Goal: Task Accomplishment & Management: Manage account settings

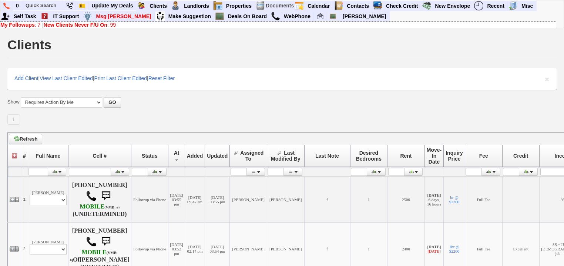
click at [96, 26] on b "New Clients Never F/U On" at bounding box center [76, 25] width 64 height 6
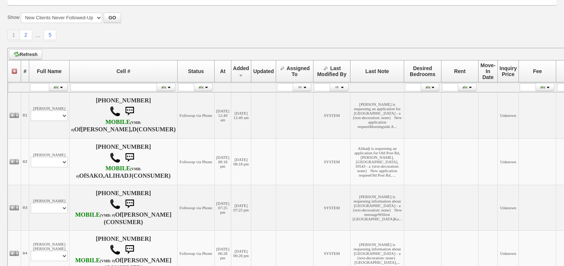
scroll to position [148, 0]
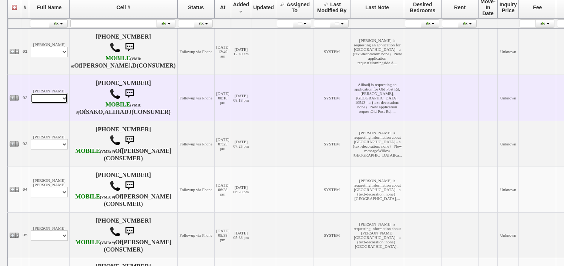
click at [52, 103] on select "Profile Edit Print Email Externally (Will Not Be Tracked In CRM) Closed Deals" at bounding box center [49, 98] width 37 height 10
select select "ChangeURL,/crm/custom/edit_client_form.php?redirect=%2Fcrm%2Fclients.php&id=168…"
click at [31, 103] on select "Profile Edit Print Email Externally (Will Not Be Tracked In CRM) Closed Deals" at bounding box center [49, 98] width 37 height 10
select select
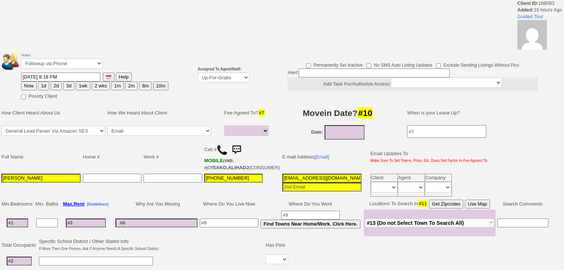
select select
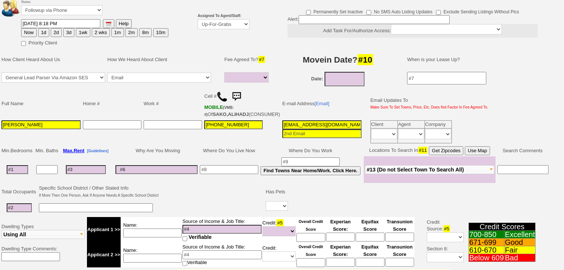
scroll to position [207, 0]
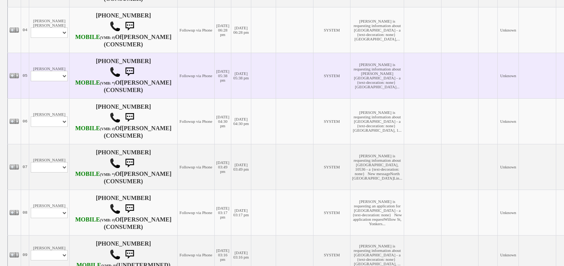
scroll to position [326, 0]
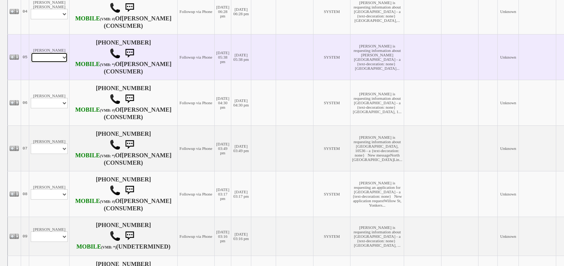
drag, startPoint x: 53, startPoint y: 89, endPoint x: 53, endPoint y: 93, distance: 4.4
click at [53, 63] on select "Profile Edit Print Email Externally (Will Not Be Tracked In CRM) Closed Deals" at bounding box center [49, 57] width 37 height 10
select select "ChangeURL,/crm/custom/edit_client_form.php?redirect=%2Fcrm%2Fclients.php&id=168…"
click at [31, 63] on select "Profile Edit Print Email Externally (Will Not Be Tracked In CRM) Closed Deals" at bounding box center [49, 57] width 37 height 10
select select
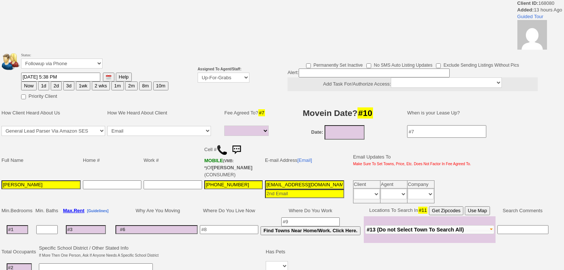
select select
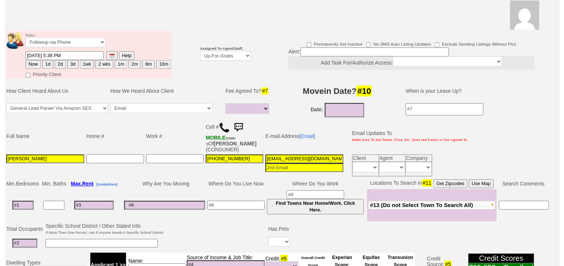
scroll to position [89, 0]
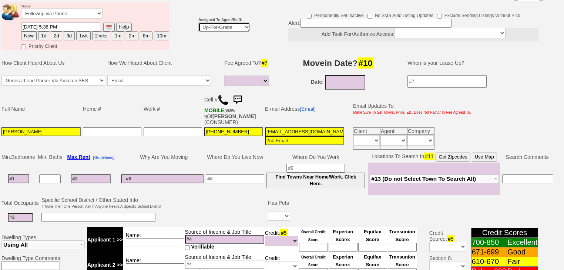
click at [203, 22] on select "Up-For-Grabs ***** STAFF ***** [PERSON_NAME] [PHONE_NUMBER] [PERSON_NAME] [PHON…" at bounding box center [225, 27] width 52 height 10
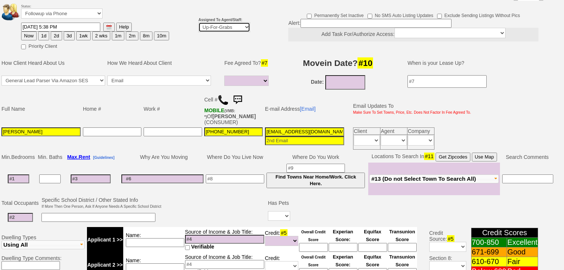
select select "227"
click at [199, 22] on select "Up-For-Grabs ***** STAFF ***** [PERSON_NAME] [PHONE_NUMBER] [PERSON_NAME] [PHON…" at bounding box center [225, 27] width 52 height 10
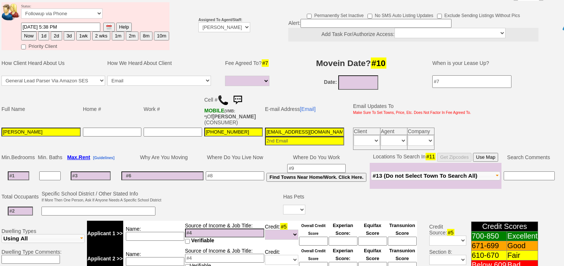
click at [31, 31] on button "Now" at bounding box center [29, 35] width 16 height 9
type input "09/24/2025 07:11 AM"
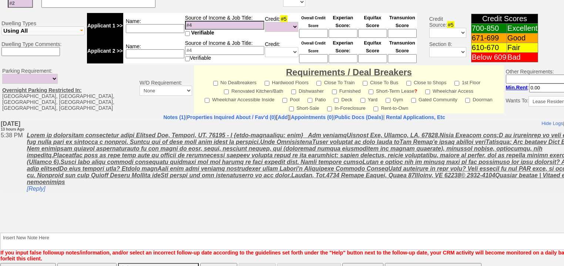
scroll to position [316, 0]
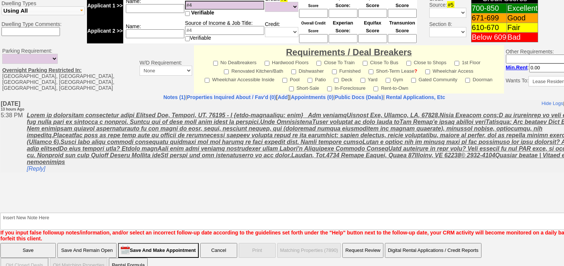
click at [34, 210] on body "Hide Logs | Disable Client Notes Include Logs (1) | Disable Client Notes Tuesda…" at bounding box center [304, 155] width 608 height 111
click at [34, 206] on b "Insert New Note Here If you input false followup notes/information, and/or sele…" at bounding box center [306, 223] width 613 height 35
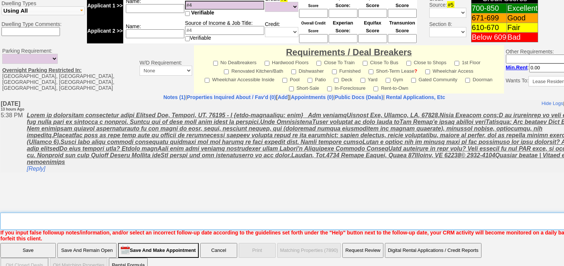
click at [34, 212] on textarea "Insert New Note Here" at bounding box center [306, 220] width 613 height 17
type textarea "f"
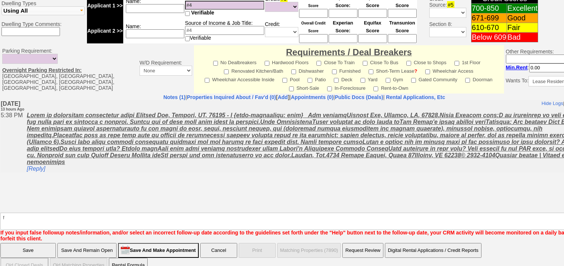
click at [12, 243] on input "Save" at bounding box center [28, 250] width 56 height 15
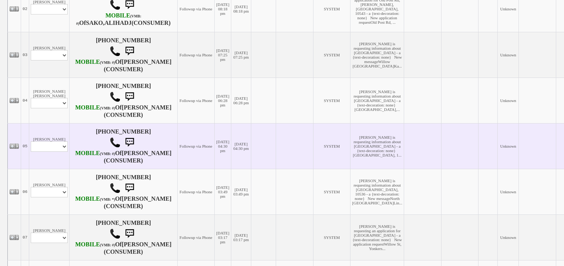
scroll to position [415, 0]
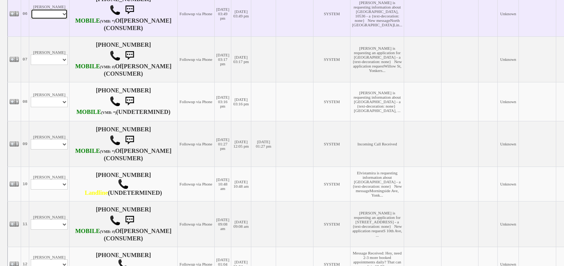
click at [46, 19] on select "Profile Edit Print Email Externally (Will Not Be Tracked In CRM) Closed Deals" at bounding box center [49, 14] width 37 height 10
select select "ChangeURL,/crm/custom/edit_client_form.php?redirect=%2Fcrm%2Fclients.php&id=168…"
click at [31, 19] on select "Profile Edit Print Email Externally (Will Not Be Tracked In CRM) Closed Deals" at bounding box center [49, 14] width 37 height 10
select select
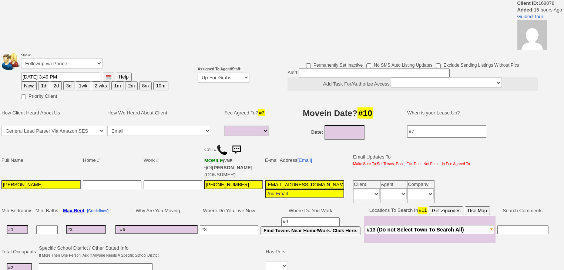
select select
drag, startPoint x: 0, startPoint y: 0, endPoint x: 200, endPoint y: 74, distance: 212.9
click at [200, 74] on select "Up-For-Grabs ***** STAFF ***** [PERSON_NAME] [PHONE_NUMBER] [PERSON_NAME] [PHON…" at bounding box center [224, 78] width 52 height 10
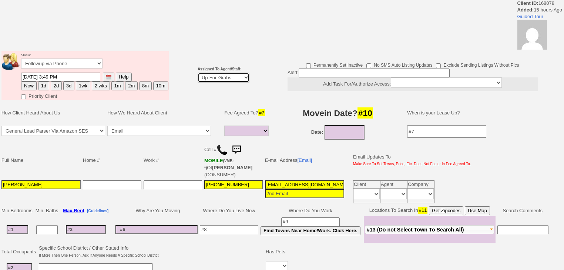
select select "227"
click at [198, 73] on select "Up-For-Grabs ***** STAFF ***** Bob Bruno 914-419-3579 Cristy Liberto 914-486-10…" at bounding box center [224, 78] width 52 height 10
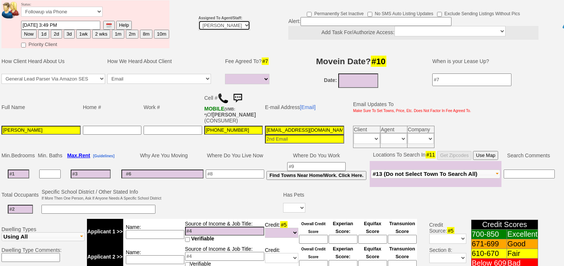
scroll to position [88, 0]
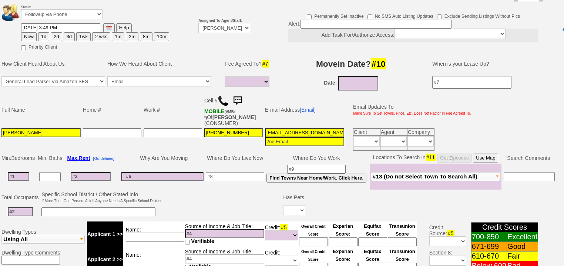
click at [27, 32] on button "Now" at bounding box center [29, 36] width 16 height 9
type input "09/24/2025 07:11 AM"
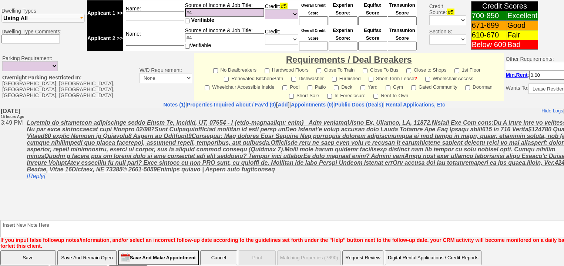
scroll to position [316, 0]
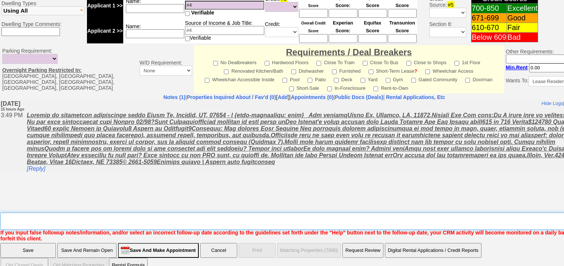
click at [24, 212] on textarea "Insert New Note Here" at bounding box center [306, 220] width 613 height 17
type textarea "f"
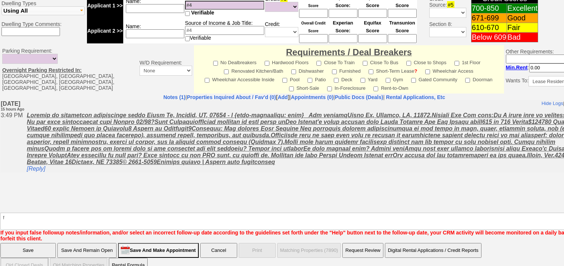
click at [24, 243] on input "Save" at bounding box center [28, 250] width 56 height 15
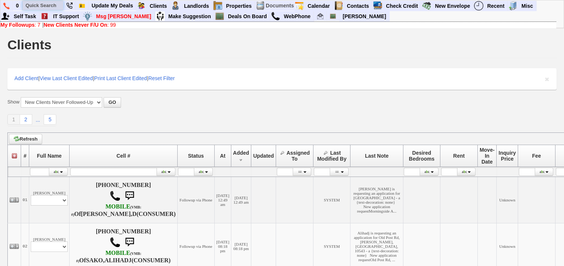
click at [42, 4] on input "text" at bounding box center [43, 5] width 41 height 9
paste input "[PHONE_NUMBER]"
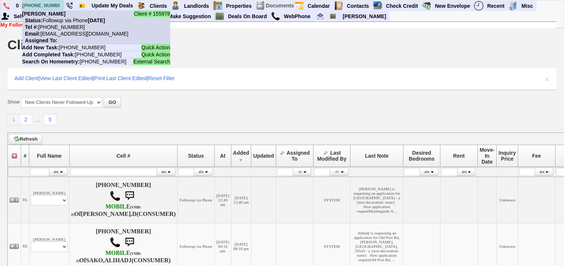
type input "[PHONE_NUMBER]"
click at [57, 23] on nobr "Status: Followup via Phone Wednesday, September 24th, 2025" at bounding box center [63, 20] width 83 height 6
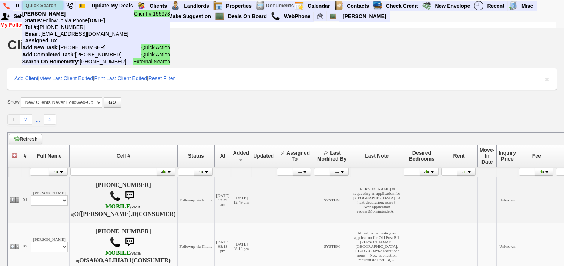
click at [51, 5] on input "text" at bounding box center [43, 5] width 41 height 9
paste input "718-924-1595"
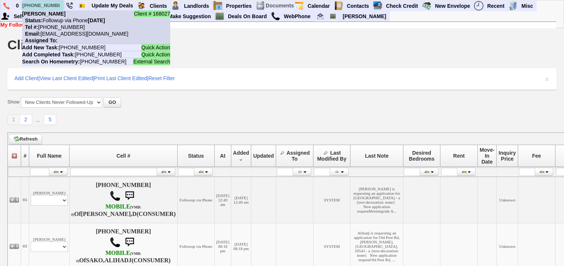
type input "718-924-1595"
click at [53, 18] on nobr "Status: Followup via Phone Wednesday, September 24th, 2025" at bounding box center [63, 20] width 83 height 6
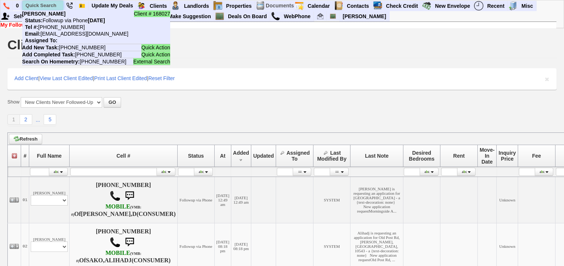
click at [49, 6] on input "text" at bounding box center [43, 5] width 41 height 9
paste input "646-545-9785"
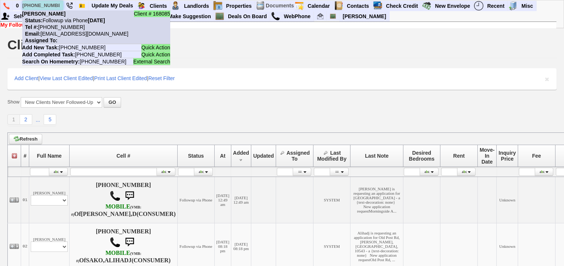
type input "646-545-9785"
click at [59, 24] on nobr "Tel #: 646-545-9785" at bounding box center [53, 27] width 63 height 6
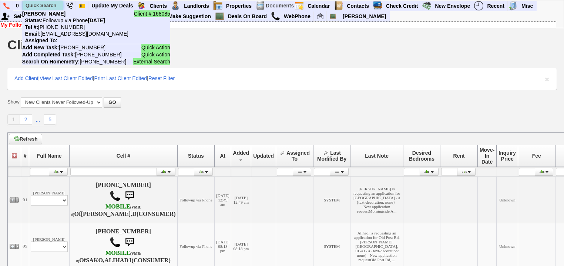
click at [43, 8] on input "text" at bounding box center [43, 5] width 41 height 9
paste input "914-643-4749"
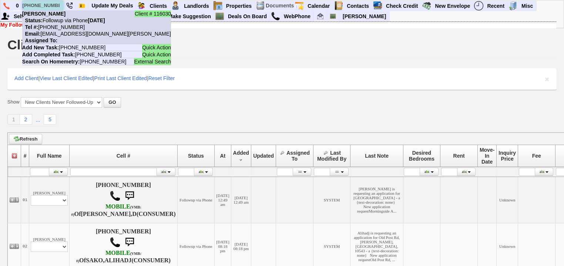
type input "914-643-4749"
click at [56, 22] on nobr "Status: Followup via Phone Wednesday, September 24th, 2025" at bounding box center [63, 20] width 83 height 6
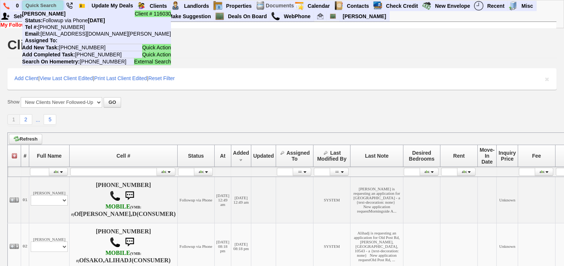
click at [52, 5] on input "text" at bounding box center [43, 5] width 41 height 9
paste input "914-583-0552"
drag, startPoint x: 58, startPoint y: 4, endPoint x: 24, endPoint y: 4, distance: 33.7
click at [24, 4] on input "914-583-0552" at bounding box center [43, 5] width 41 height 9
paste input "[PHONE_NUMBER]"
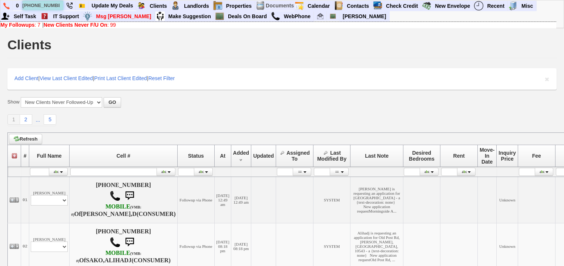
scroll to position [0, 4]
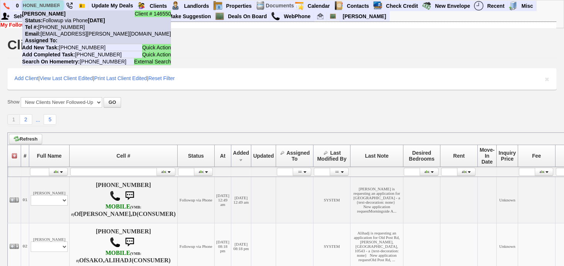
type input "[PHONE_NUMBER]"
click at [66, 25] on nobr "Tel #: 914-505-0278" at bounding box center [53, 27] width 63 height 6
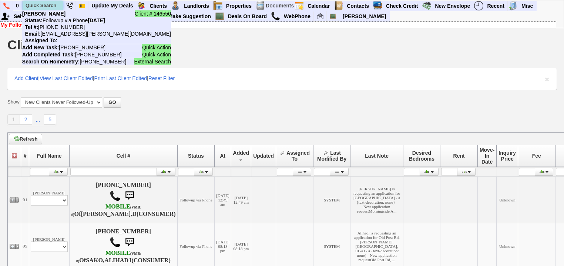
click at [32, 5] on input "text" at bounding box center [43, 5] width 41 height 9
paste input "347-228-8727"
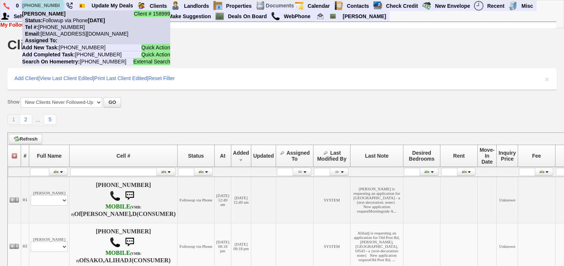
type input "347-228-8727"
click at [57, 31] on nobr "Email: n29e326h9r1ri1kwdyx6ykc8ju@convo.zillow.com" at bounding box center [75, 34] width 106 height 6
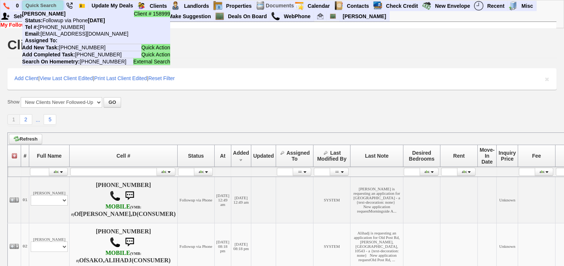
click at [47, 7] on input "text" at bounding box center [43, 5] width 41 height 9
paste input "845-300-1952"
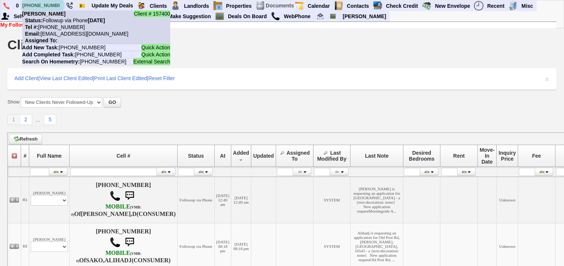
type input "845-300-1952"
click at [61, 24] on nobr "Tel #: 845-300-1952" at bounding box center [53, 27] width 63 height 6
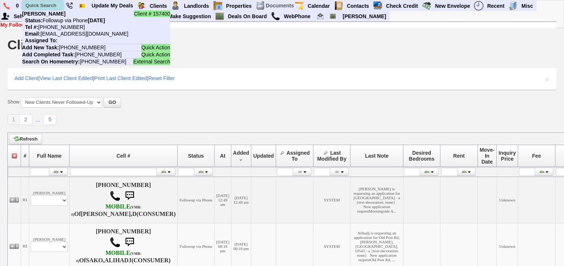
click at [58, 4] on input "text" at bounding box center [43, 5] width 41 height 9
paste input "914-882-1263"
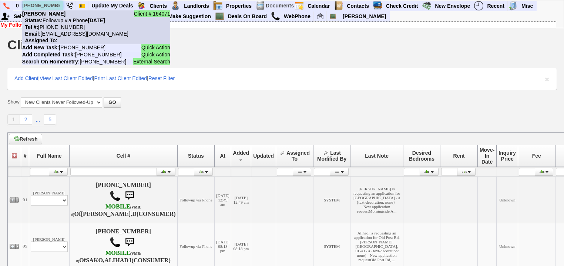
type input "914-882-1263"
click at [58, 22] on nobr "Status: Followup via Phone Tuesday, September 23rd, 2025" at bounding box center [63, 20] width 83 height 6
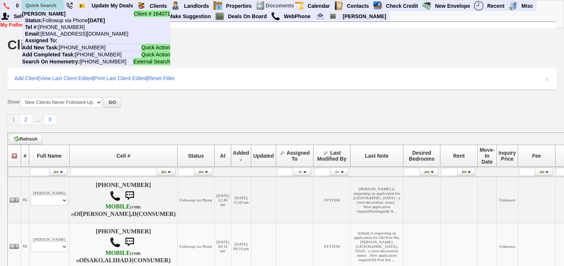
click at [57, 7] on input "text" at bounding box center [43, 5] width 41 height 9
paste input "516-477-6052"
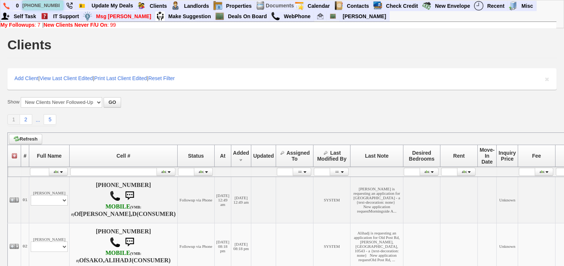
type input "516-477-6052"
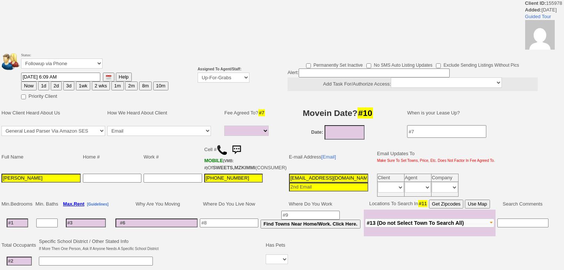
select select
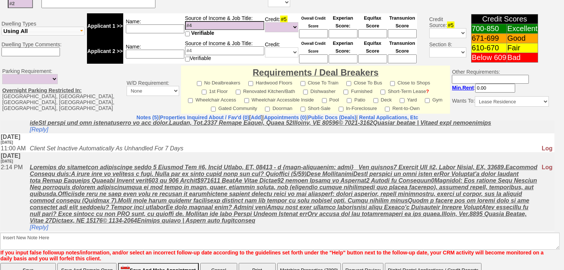
scroll to position [321, 0]
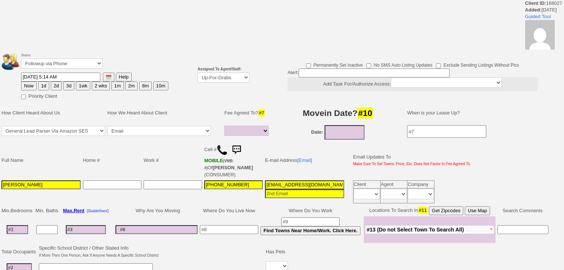
select select
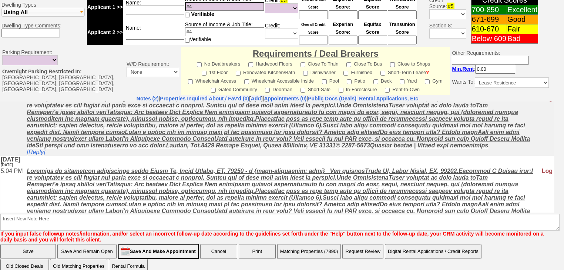
scroll to position [36, 0]
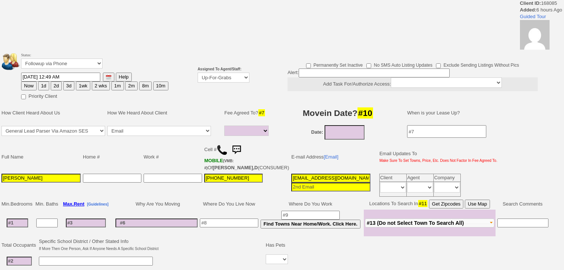
select select
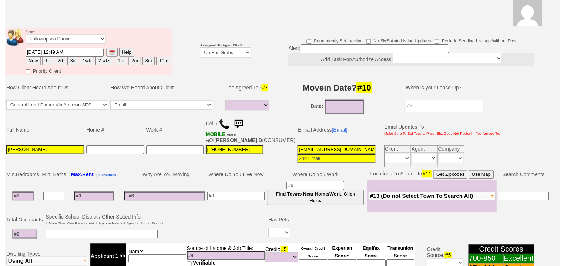
scroll to position [55, 0]
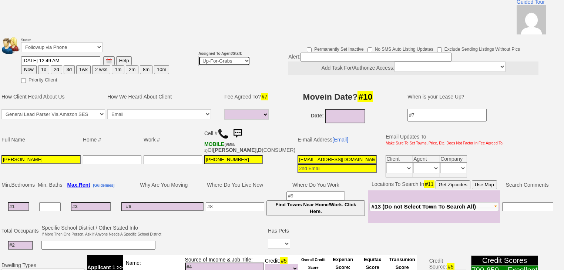
click at [215, 56] on select "Up-For-Grabs ***** STAFF ***** Bob Bruno 914-419-3579 Cristy Liberto 914-486-10…" at bounding box center [225, 61] width 52 height 10
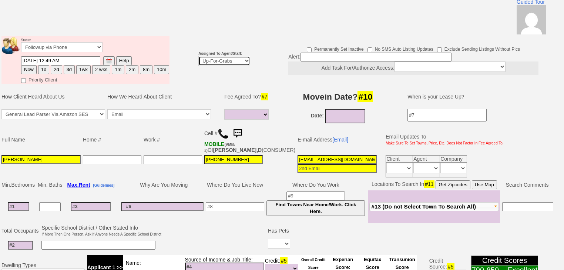
select select "227"
click at [199, 56] on select "Up-For-Grabs ***** STAFF ***** Bob Bruno 914-419-3579 Cristy Liberto 914-486-10…" at bounding box center [225, 61] width 52 height 10
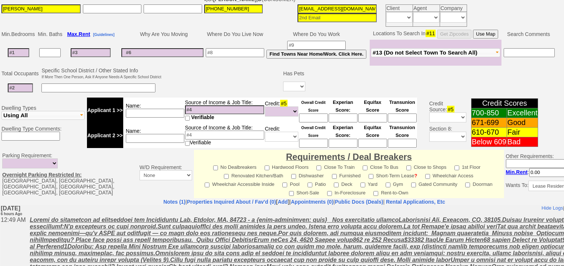
scroll to position [316, 0]
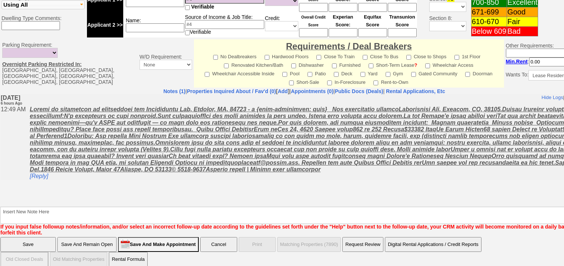
click at [14, 240] on input "Save" at bounding box center [28, 244] width 56 height 15
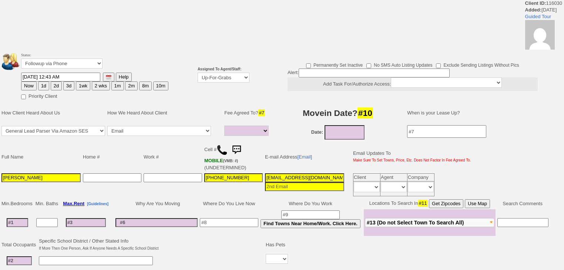
select select
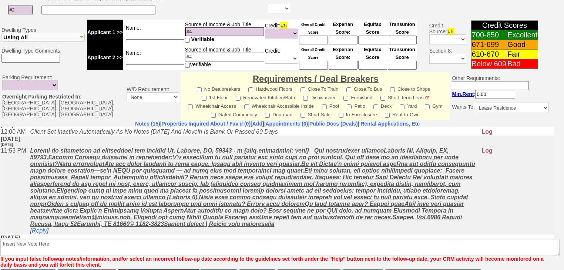
scroll to position [315, 0]
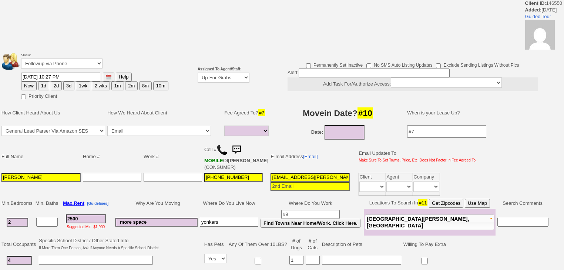
select select
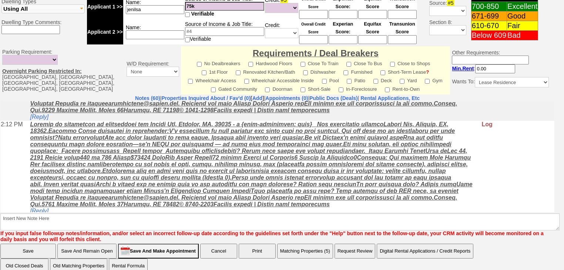
scroll to position [415, 0]
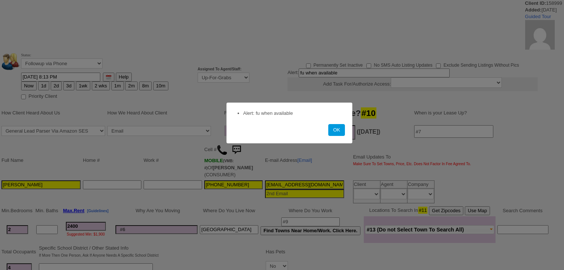
select select
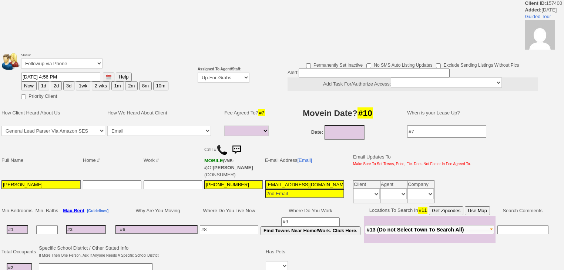
select select
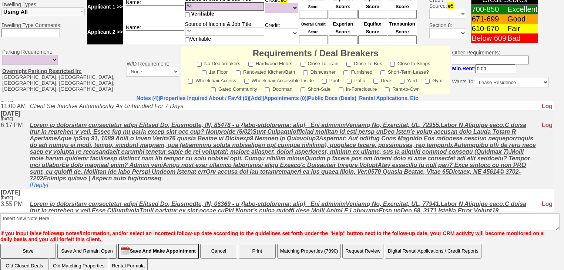
scroll to position [143, 0]
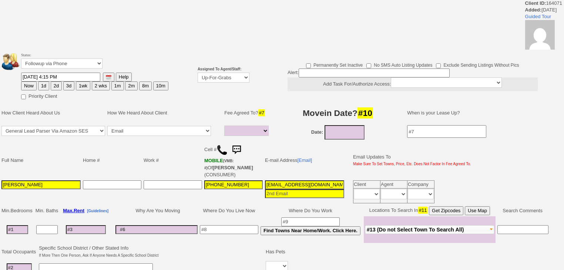
select select
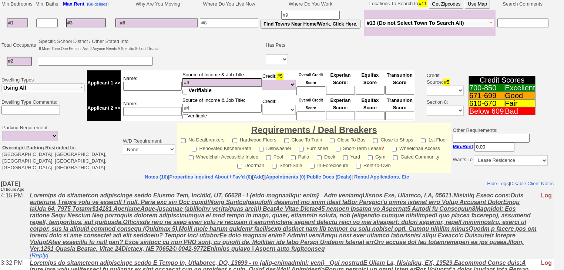
scroll to position [237, 0]
